Goal: Obtain resource: Download file/media

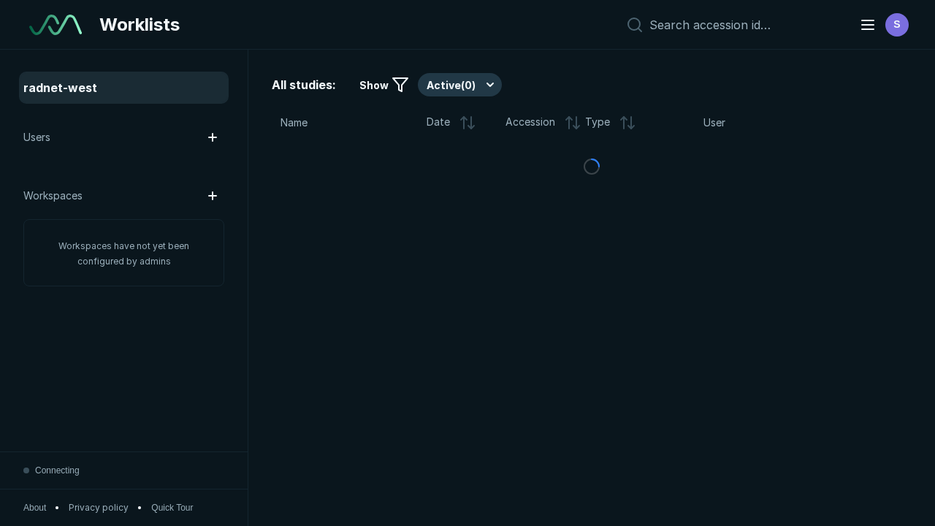
scroll to position [3989, 6084]
